Goal: Find specific page/section: Find specific page/section

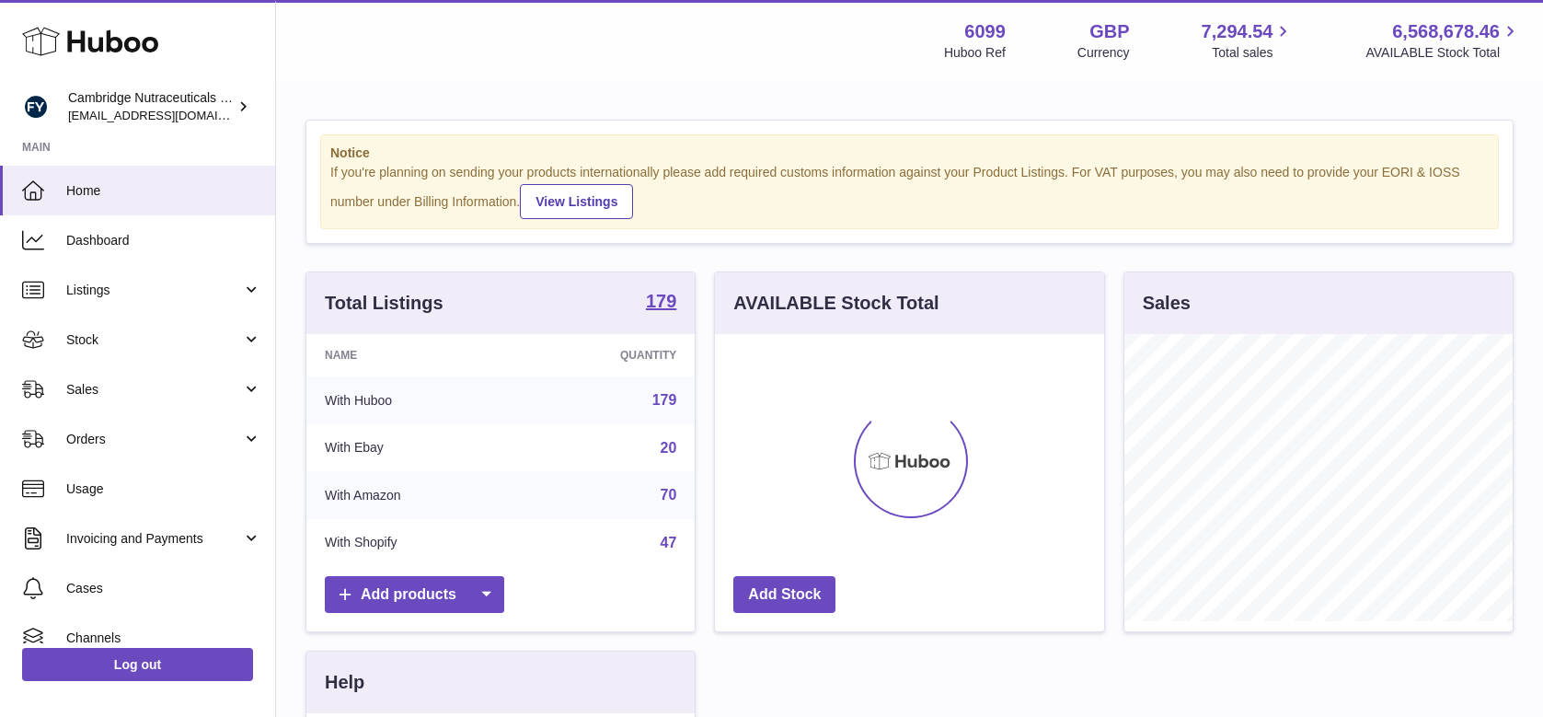
scroll to position [287, 389]
click at [116, 442] on span "Orders" at bounding box center [154, 439] width 176 height 17
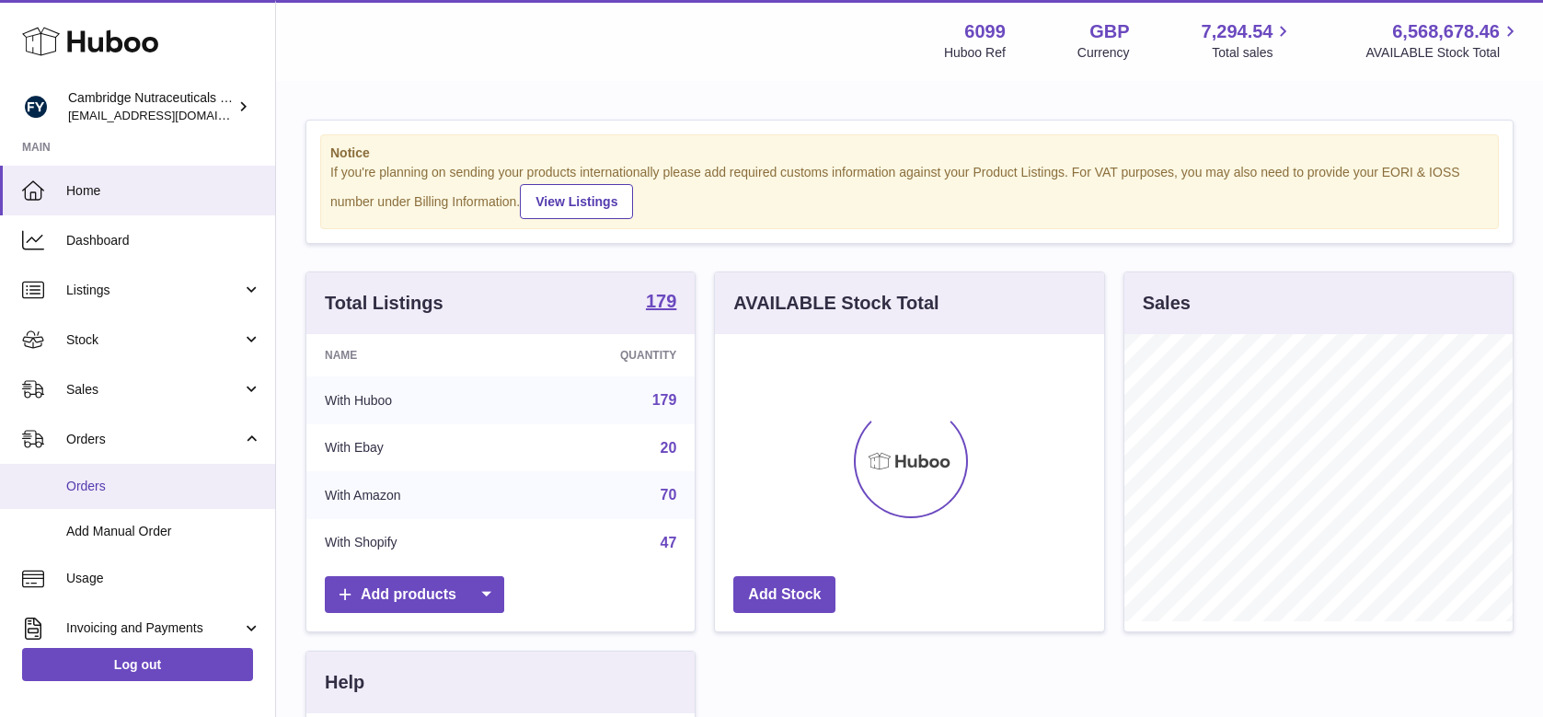
click at [136, 476] on link "Orders" at bounding box center [137, 486] width 275 height 45
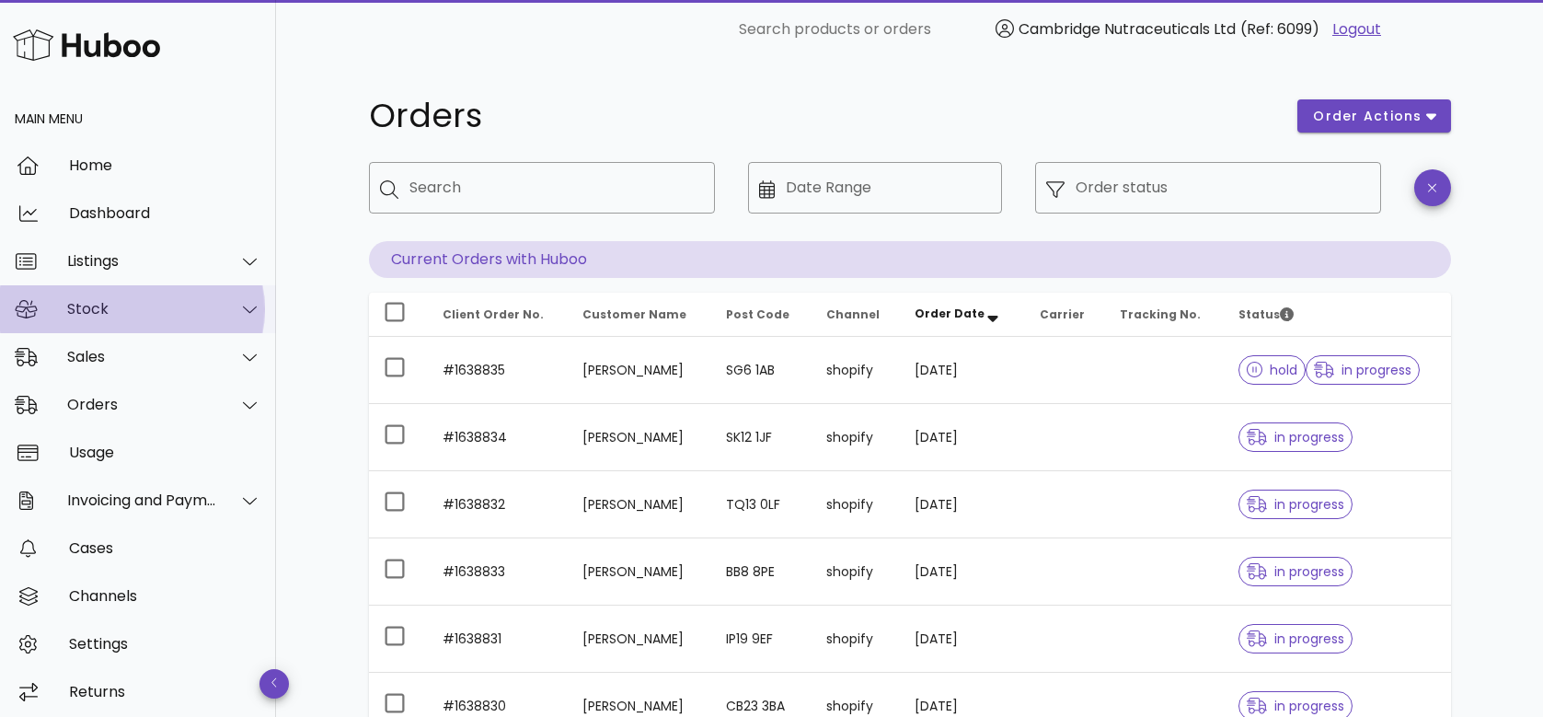
click at [113, 309] on div "Stock" at bounding box center [142, 308] width 150 height 17
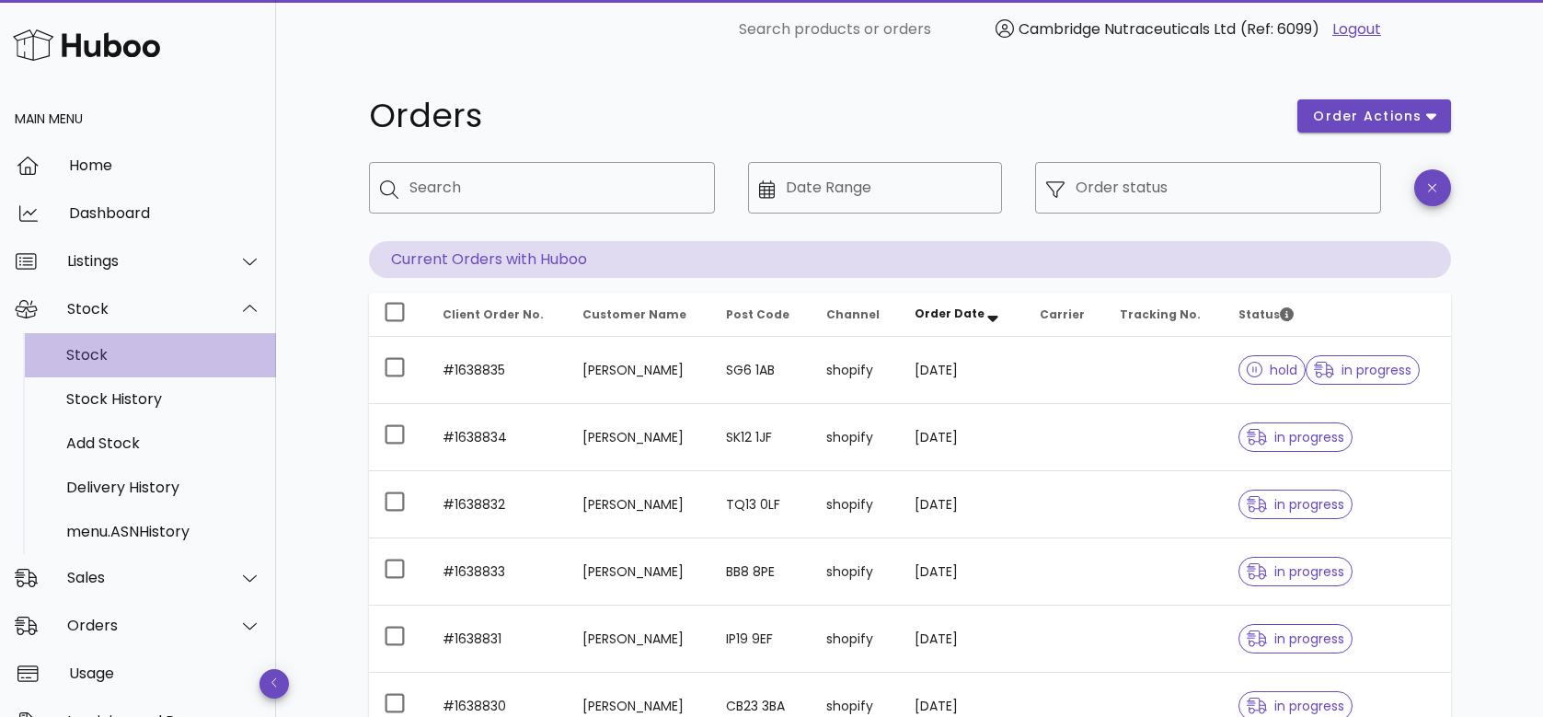
drag, startPoint x: 112, startPoint y: 351, endPoint x: 121, endPoint y: 351, distance: 9.2
click at [112, 351] on div "Stock" at bounding box center [163, 354] width 195 height 17
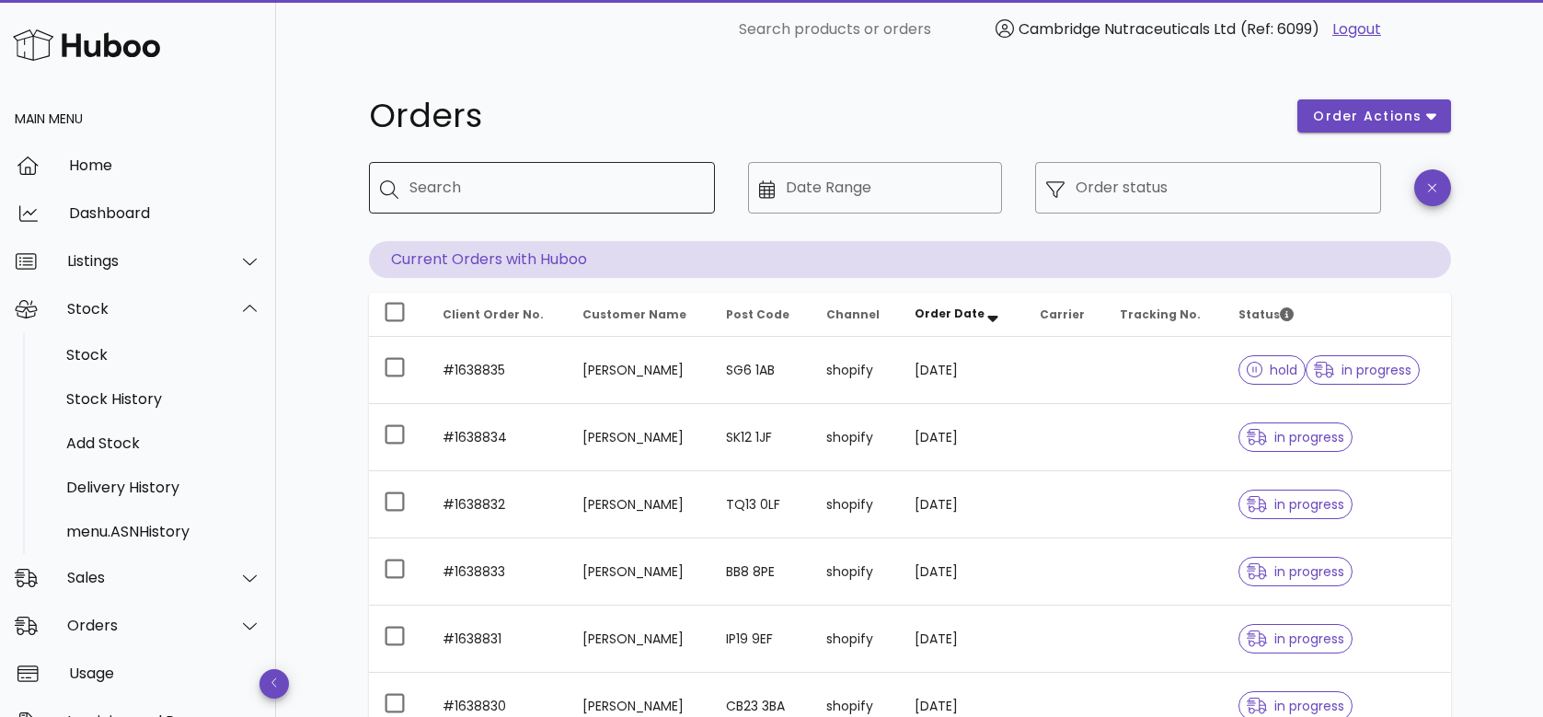
click at [444, 184] on input "Search" at bounding box center [554, 187] width 291 height 29
type input "***"
